Goal: Task Accomplishment & Management: Manage account settings

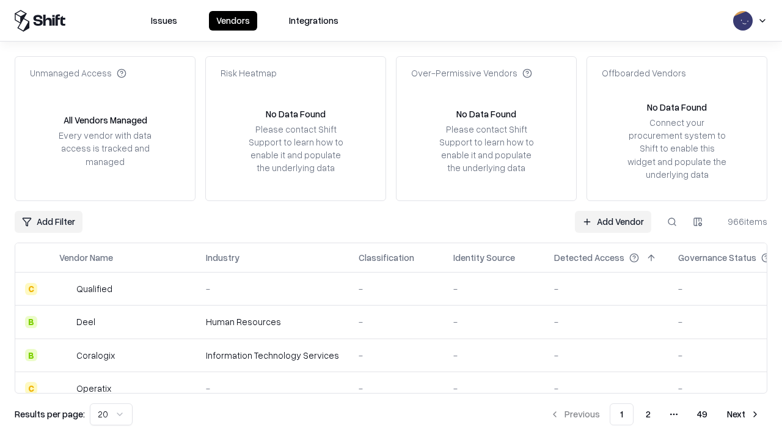
click at [613, 221] on link "Add Vendor" at bounding box center [613, 222] width 76 height 22
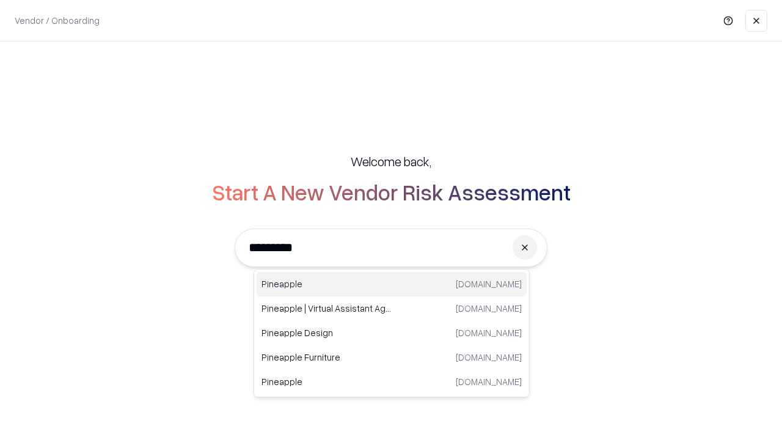
click at [392, 284] on div "Pineapple [DOMAIN_NAME]" at bounding box center [392, 284] width 270 height 24
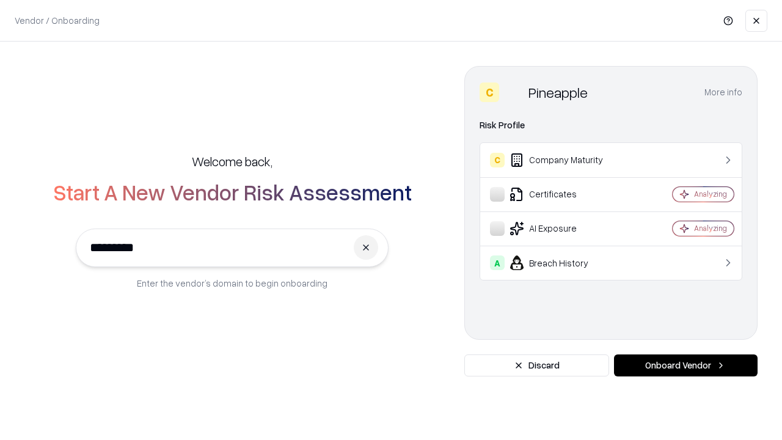
type input "*********"
click at [686, 366] on button "Onboard Vendor" at bounding box center [686, 366] width 144 height 22
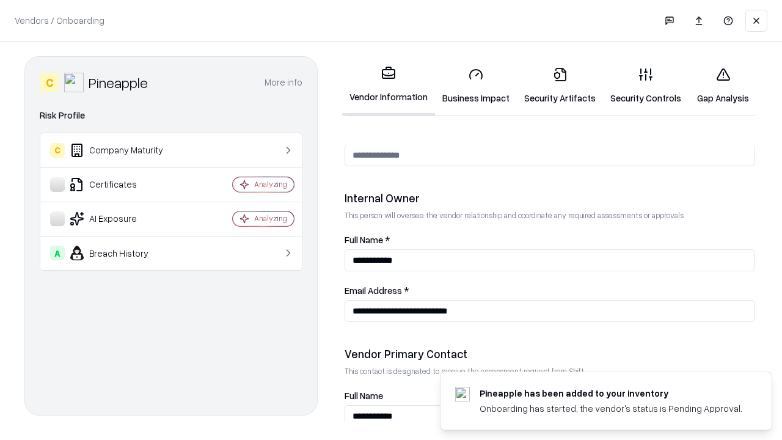
scroll to position [633, 0]
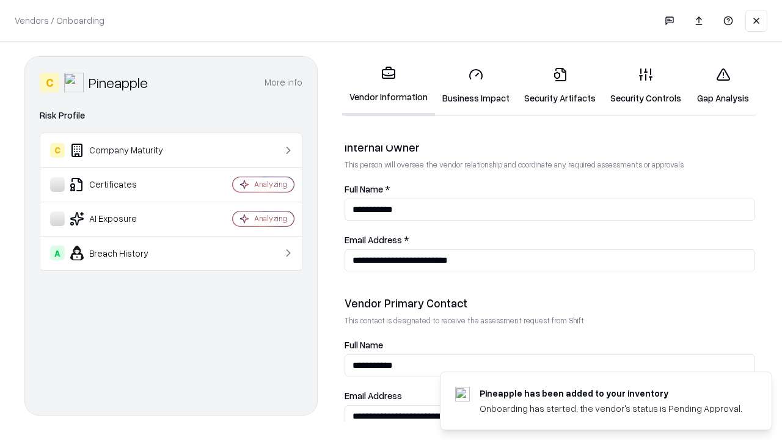
click at [476, 86] on link "Business Impact" at bounding box center [476, 85] width 82 height 57
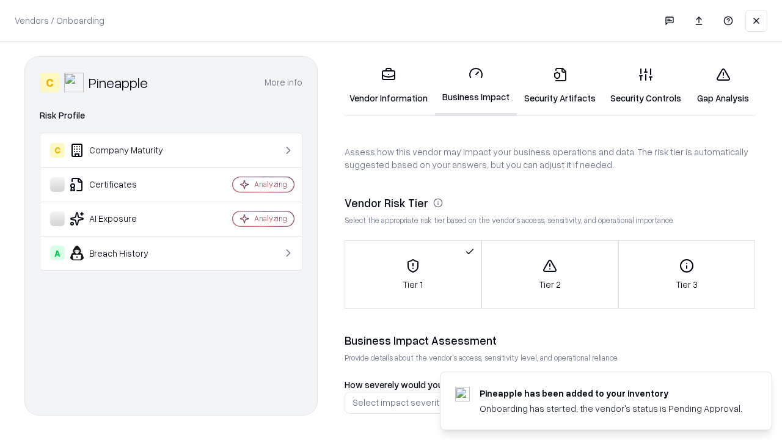
click at [560, 86] on link "Security Artifacts" at bounding box center [560, 85] width 86 height 57
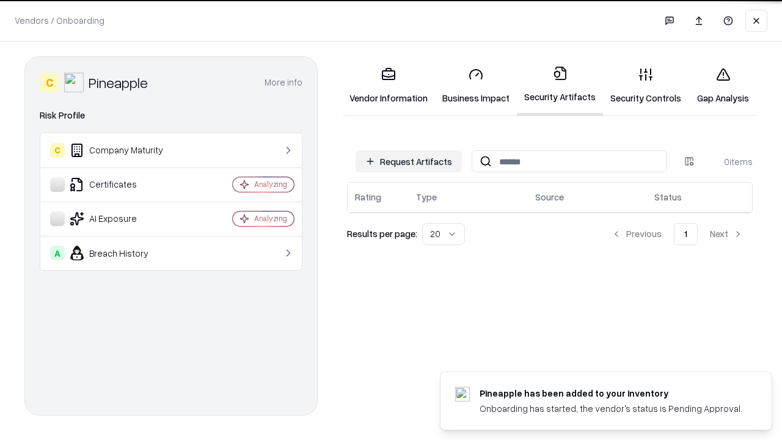
click at [409, 161] on button "Request Artifacts" at bounding box center [409, 161] width 106 height 22
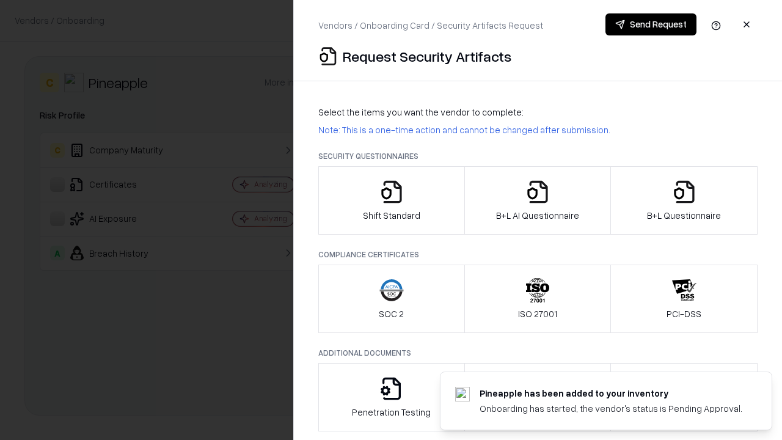
click at [391, 200] on icon "button" at bounding box center [392, 192] width 24 height 24
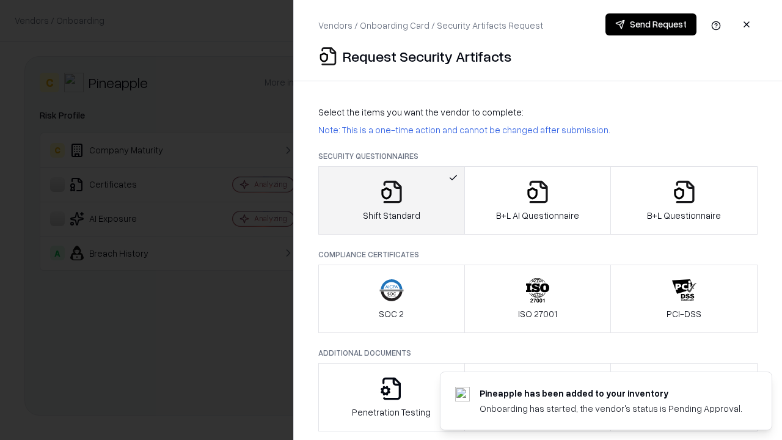
click at [651, 24] on button "Send Request" at bounding box center [651, 24] width 91 height 22
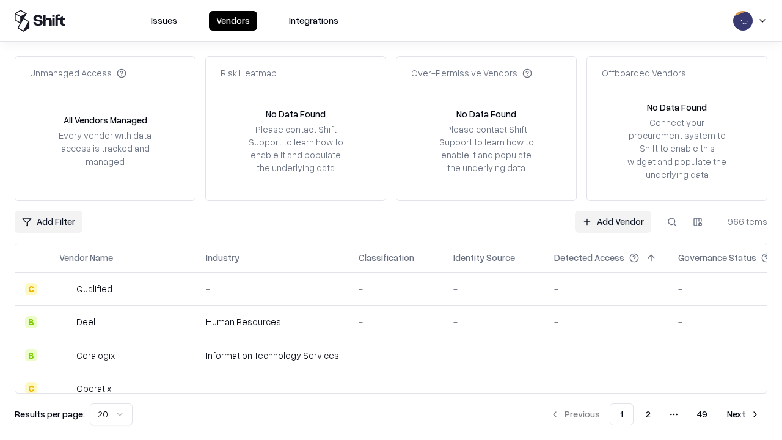
click at [672, 221] on button at bounding box center [672, 222] width 22 height 22
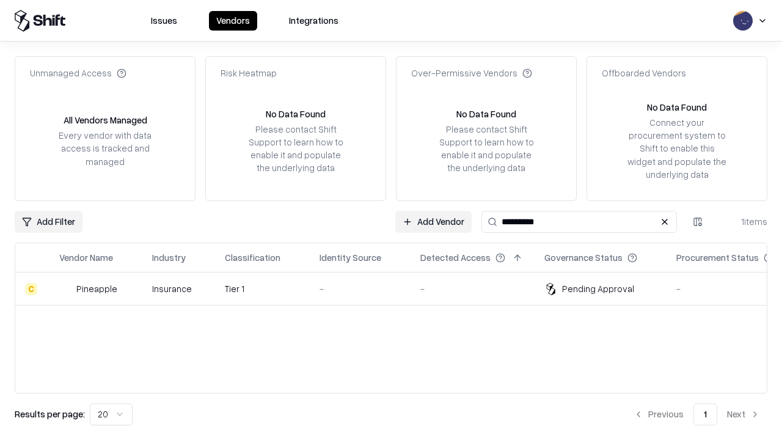
type input "*********"
click at [399, 288] on div "-" at bounding box center [360, 288] width 81 height 13
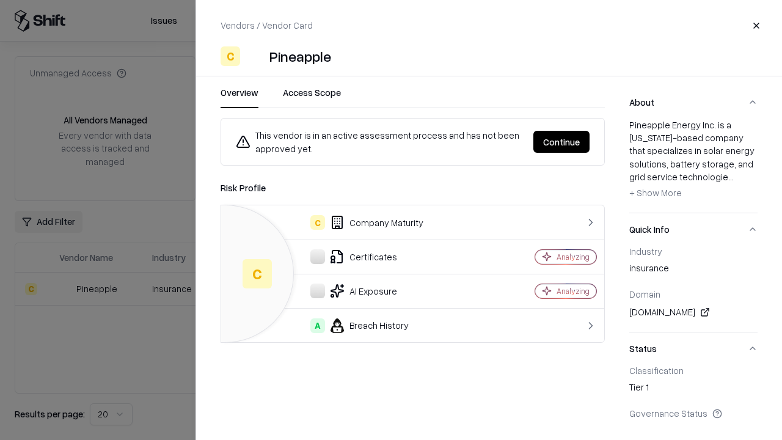
click at [562, 142] on button "Continue" at bounding box center [562, 142] width 56 height 22
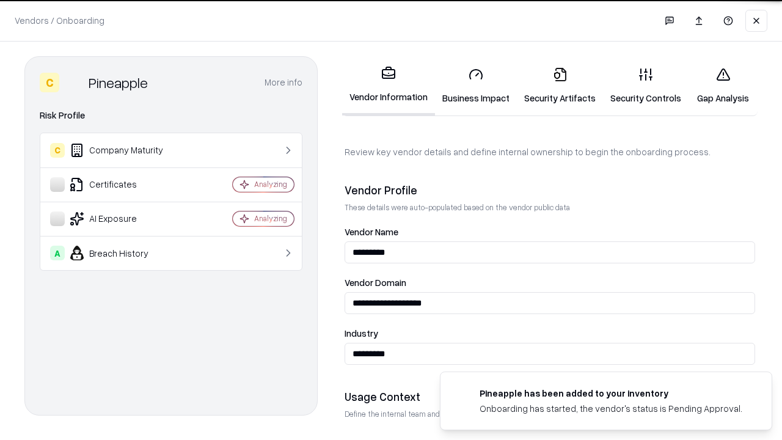
click at [560, 86] on link "Security Artifacts" at bounding box center [560, 85] width 86 height 57
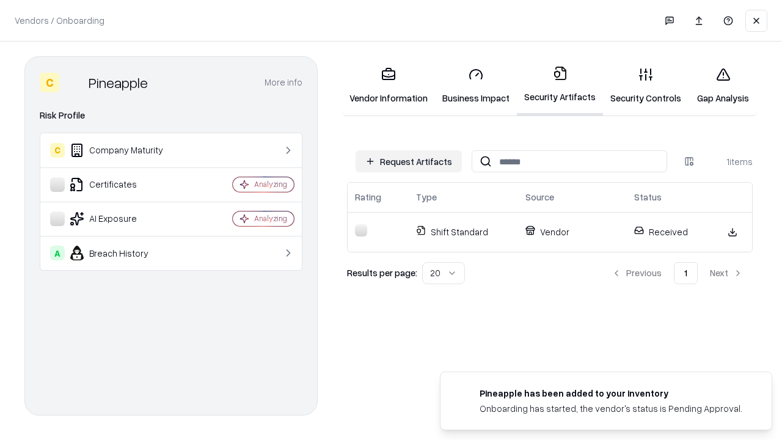
click at [646, 86] on link "Security Controls" at bounding box center [646, 85] width 86 height 57
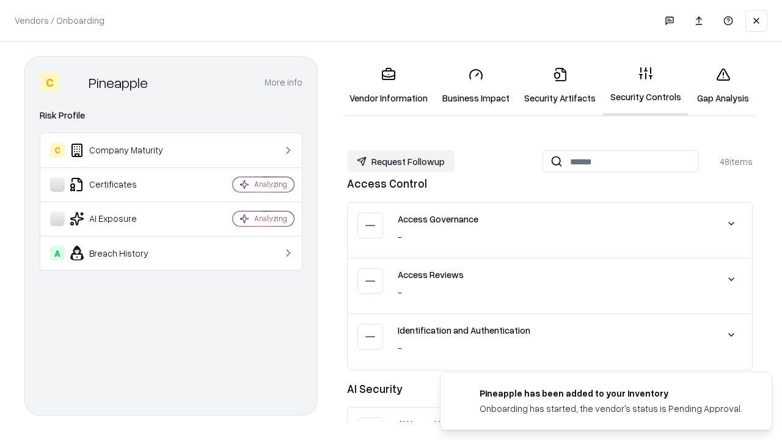
click at [401, 161] on button "Request Followup" at bounding box center [401, 161] width 108 height 22
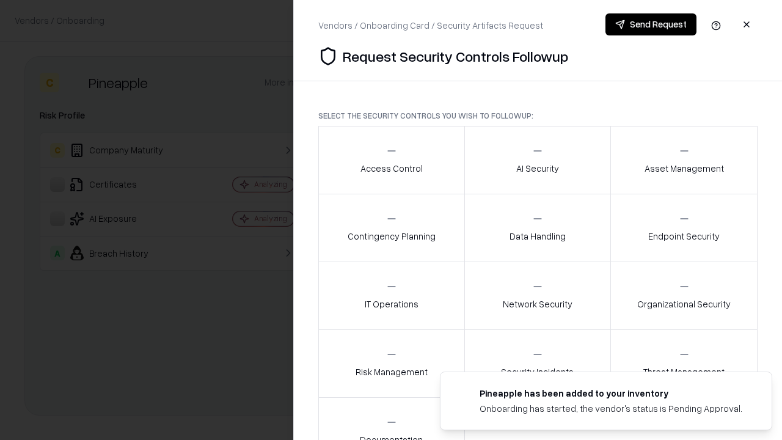
click at [391, 160] on div "Access Control" at bounding box center [392, 160] width 62 height 30
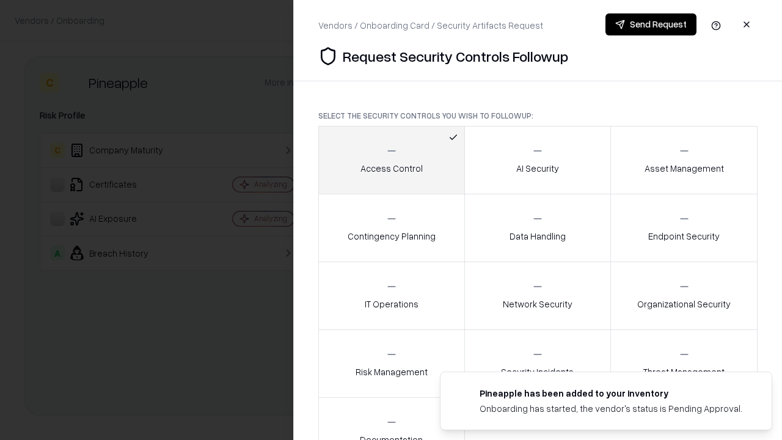
click at [651, 24] on button "Send Request" at bounding box center [651, 24] width 91 height 22
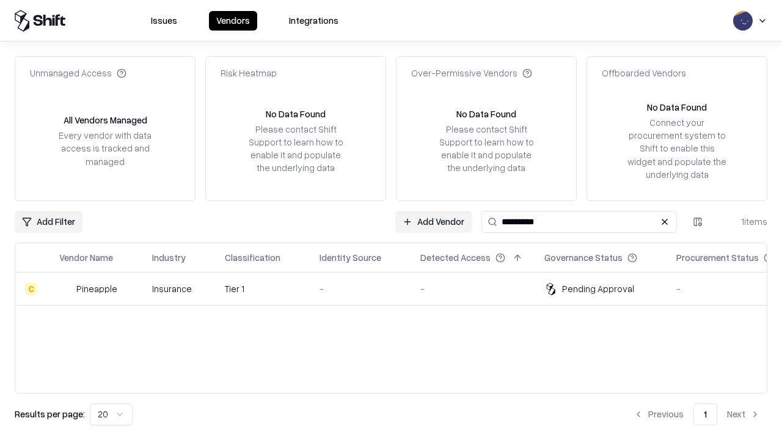
type input "*********"
click at [399, 288] on div "-" at bounding box center [360, 288] width 81 height 13
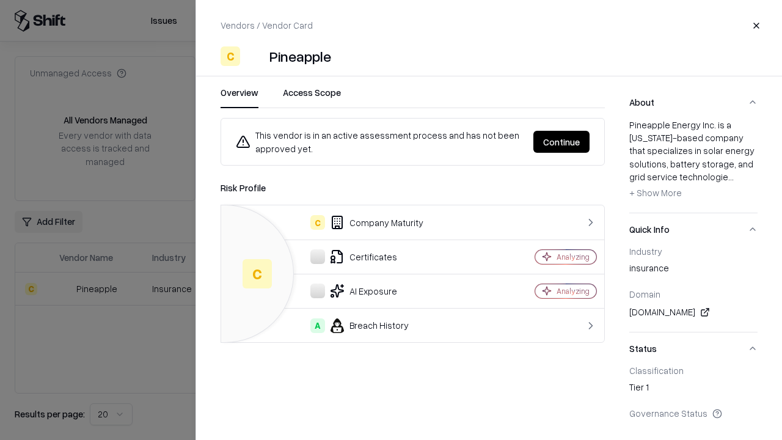
click at [562, 142] on button "Continue" at bounding box center [562, 142] width 56 height 22
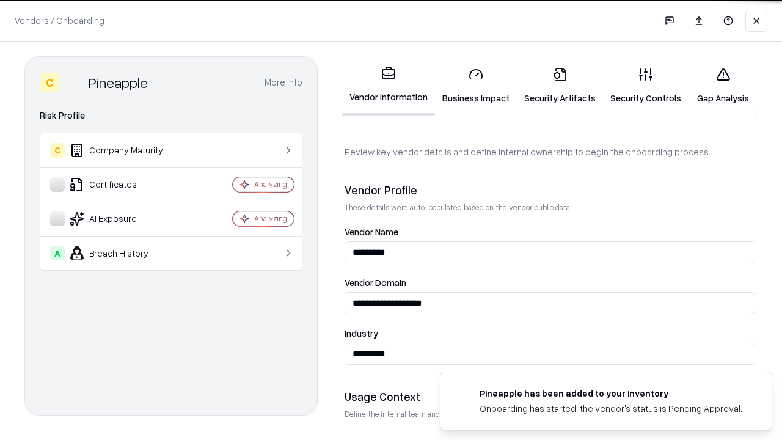
click at [723, 86] on link "Gap Analysis" at bounding box center [723, 85] width 69 height 57
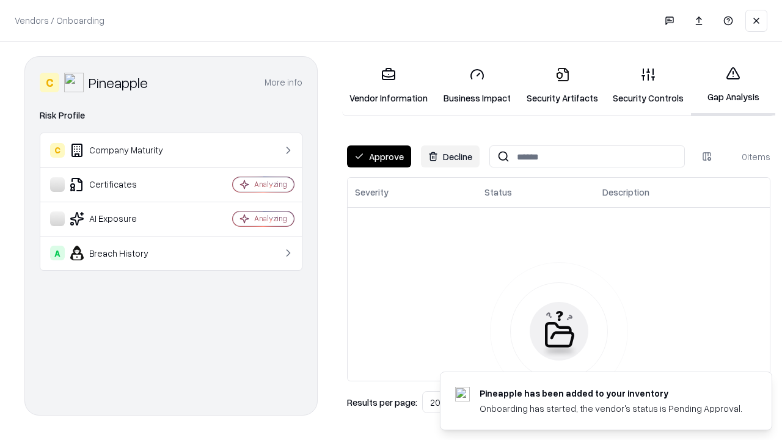
click at [379, 156] on button "Approve" at bounding box center [379, 156] width 64 height 22
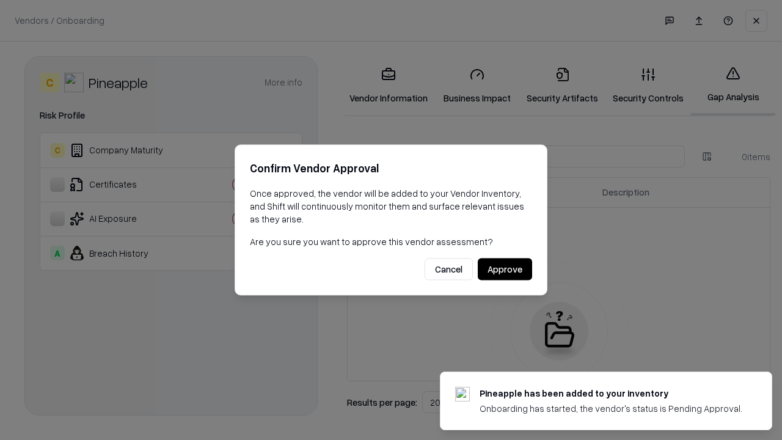
click at [505, 269] on button "Approve" at bounding box center [505, 270] width 54 height 22
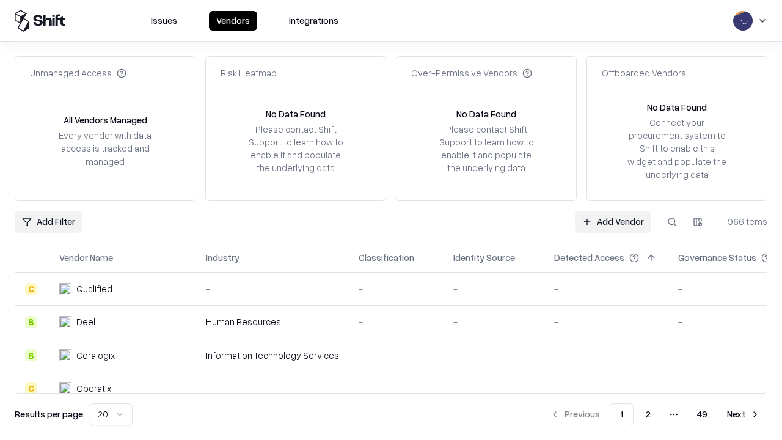
type input "*********"
click at [613, 221] on link "Add Vendor" at bounding box center [613, 222] width 76 height 22
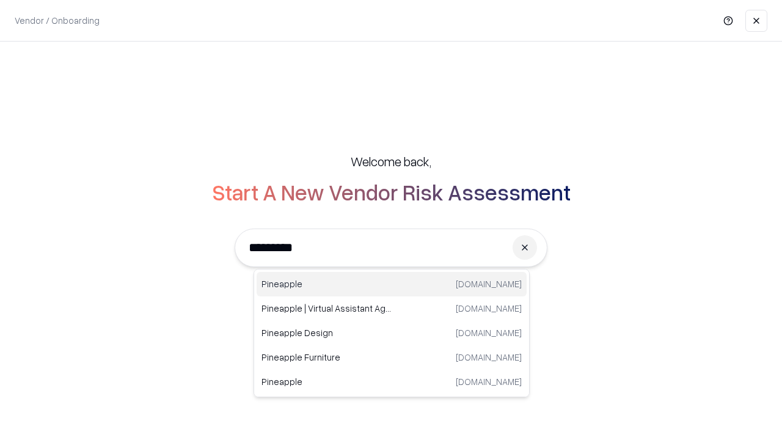
click at [392, 284] on div "Pineapple [DOMAIN_NAME]" at bounding box center [392, 284] width 270 height 24
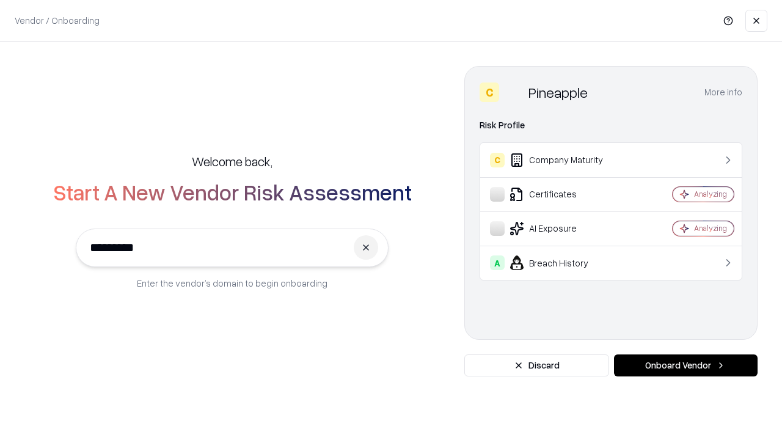
type input "*********"
click at [686, 366] on button "Onboard Vendor" at bounding box center [686, 366] width 144 height 22
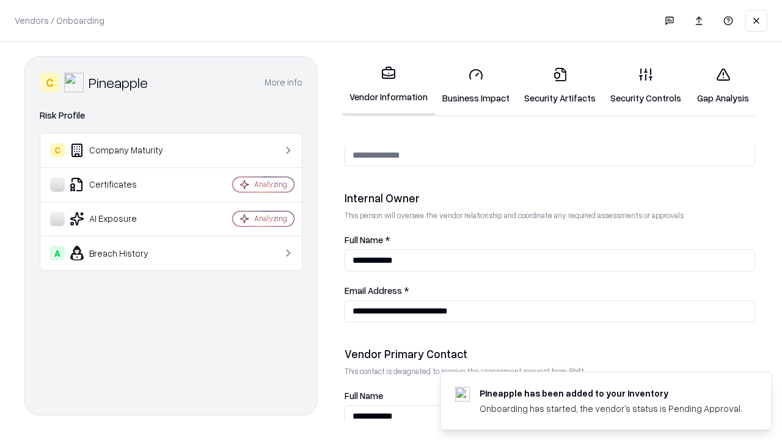
scroll to position [633, 0]
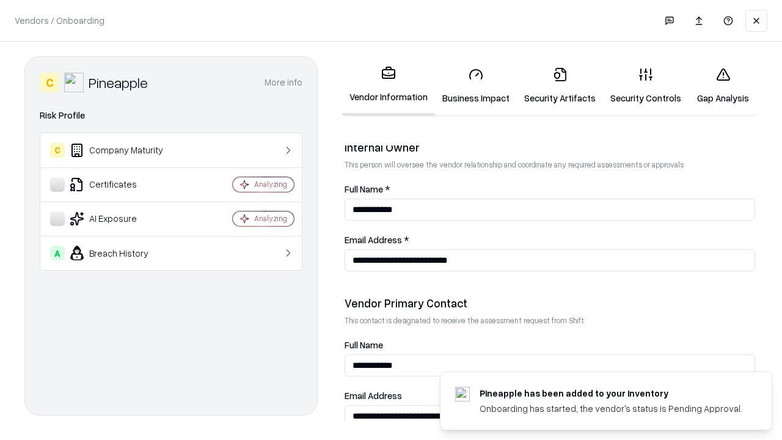
click at [723, 86] on link "Gap Analysis" at bounding box center [723, 85] width 69 height 57
